Goal: Transaction & Acquisition: Purchase product/service

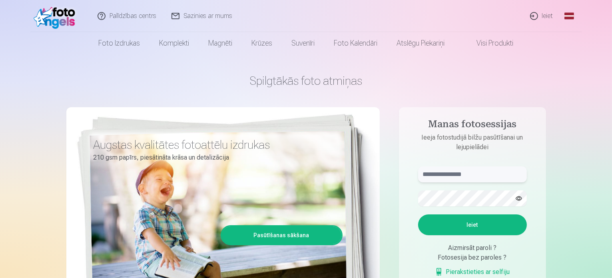
click at [433, 171] on input "text" at bounding box center [472, 174] width 109 height 16
type input "**********"
click at [418, 214] on button "Ieiet" at bounding box center [472, 224] width 109 height 21
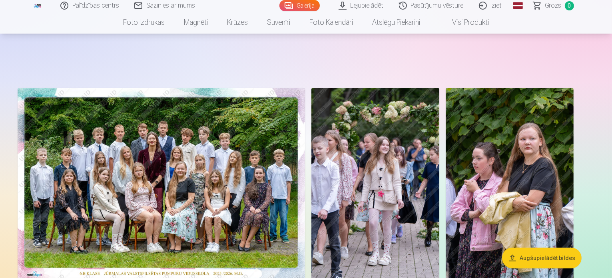
scroll to position [66, 0]
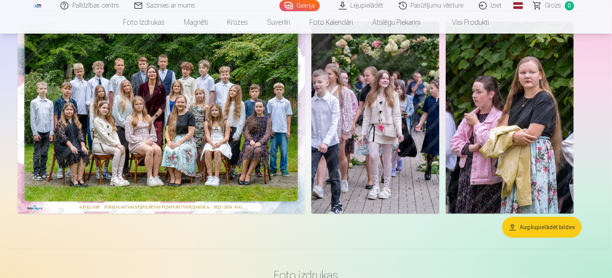
click at [91, 157] on img at bounding box center [161, 118] width 287 height 192
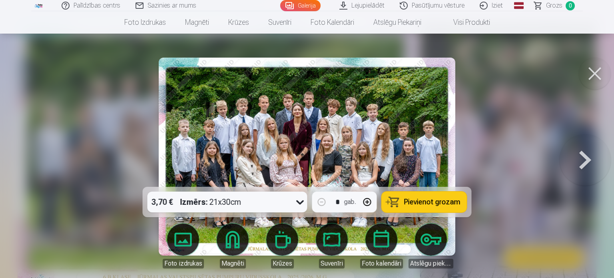
click at [80, 153] on div at bounding box center [307, 139] width 614 height 278
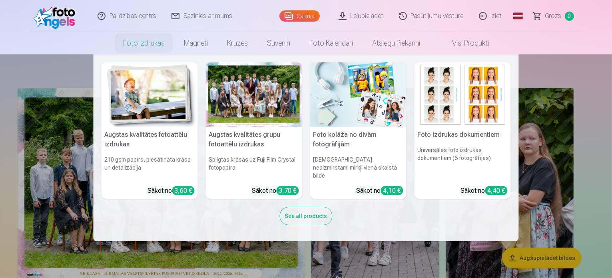
click at [235, 106] on div at bounding box center [254, 94] width 96 height 64
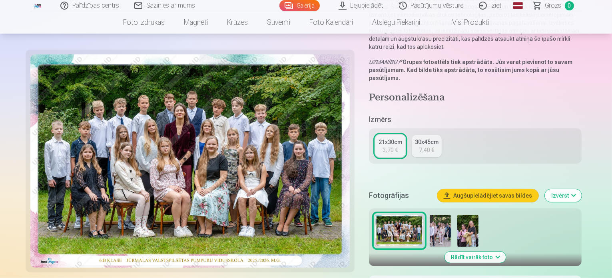
scroll to position [133, 0]
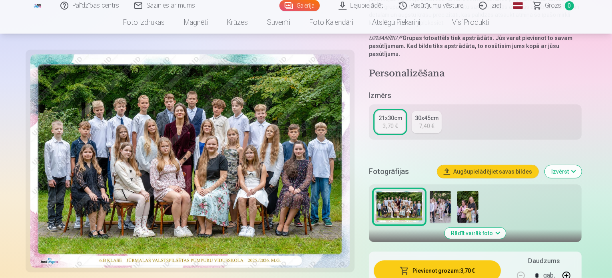
click at [442, 191] on img at bounding box center [440, 207] width 21 height 32
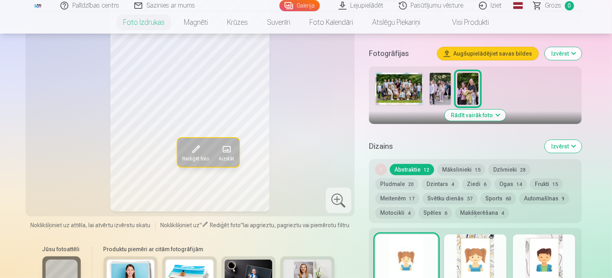
scroll to position [200, 0]
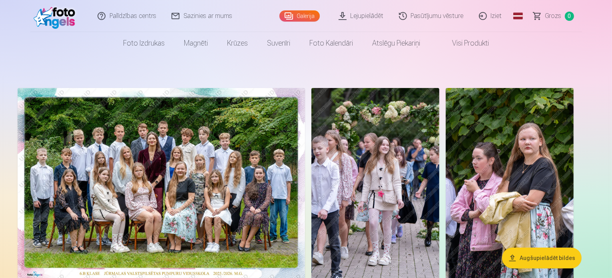
click at [305, 153] on img at bounding box center [161, 184] width 287 height 192
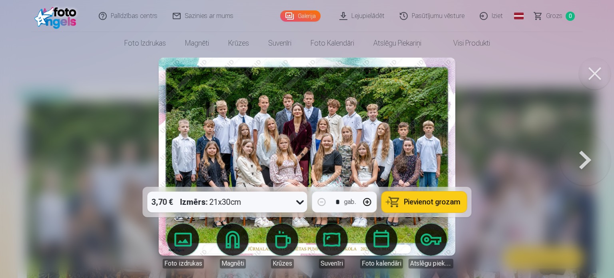
click at [429, 201] on span "Pievienot grozam" at bounding box center [432, 201] width 56 height 7
click at [551, 17] on span "Grozs" at bounding box center [554, 16] width 16 height 10
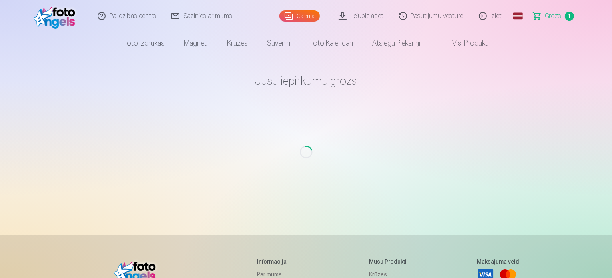
click at [551, 17] on span "Grozs" at bounding box center [553, 16] width 16 height 10
click at [545, 19] on link "Grozs 1" at bounding box center [554, 16] width 56 height 32
